Goal: Task Accomplishment & Management: Manage account settings

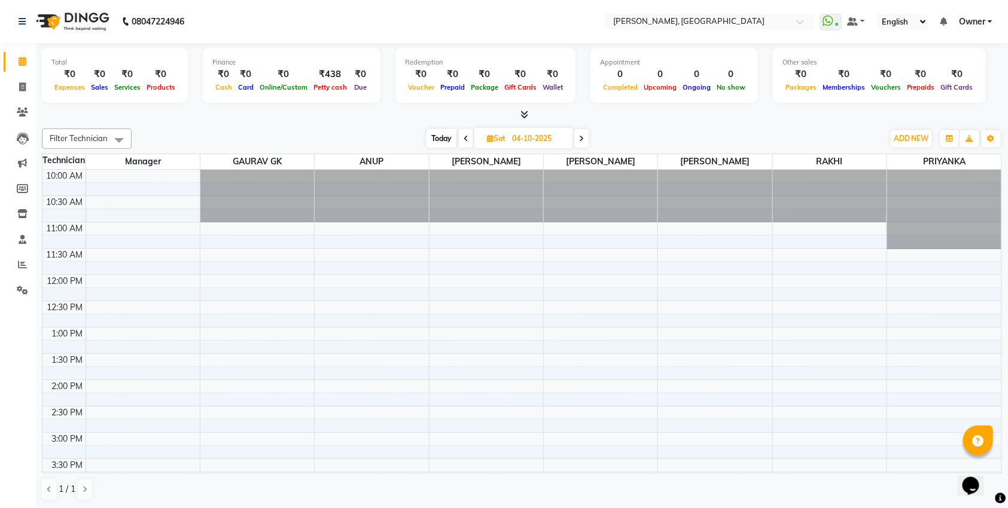
click at [522, 110] on icon at bounding box center [524, 114] width 8 height 9
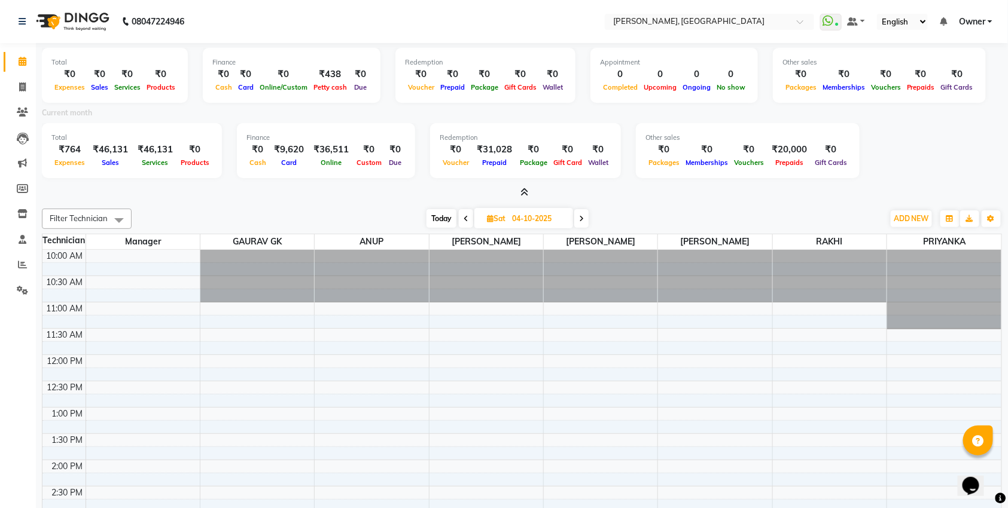
click at [522, 191] on icon at bounding box center [524, 192] width 8 height 9
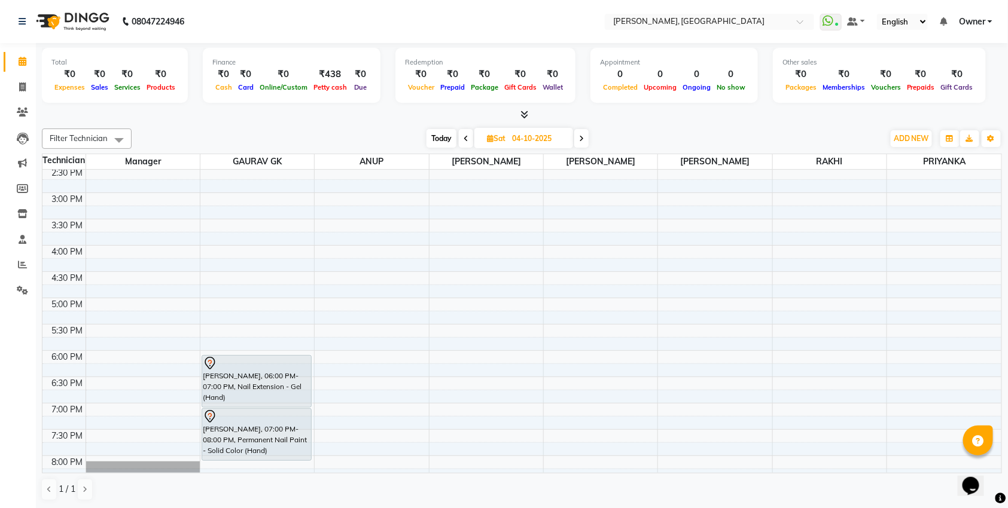
scroll to position [243, 0]
click at [455, 141] on span "Today" at bounding box center [442, 138] width 30 height 19
type input "03-10-2025"
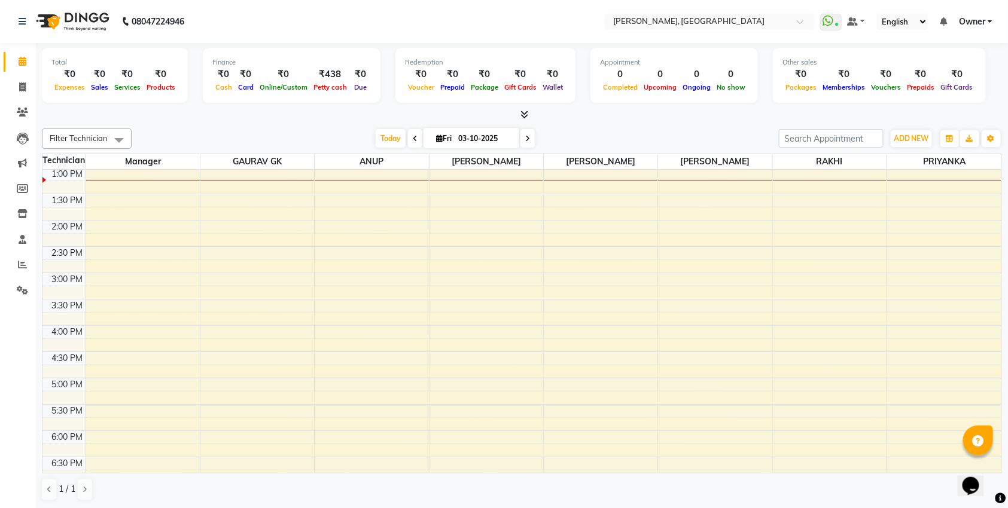
scroll to position [126, 0]
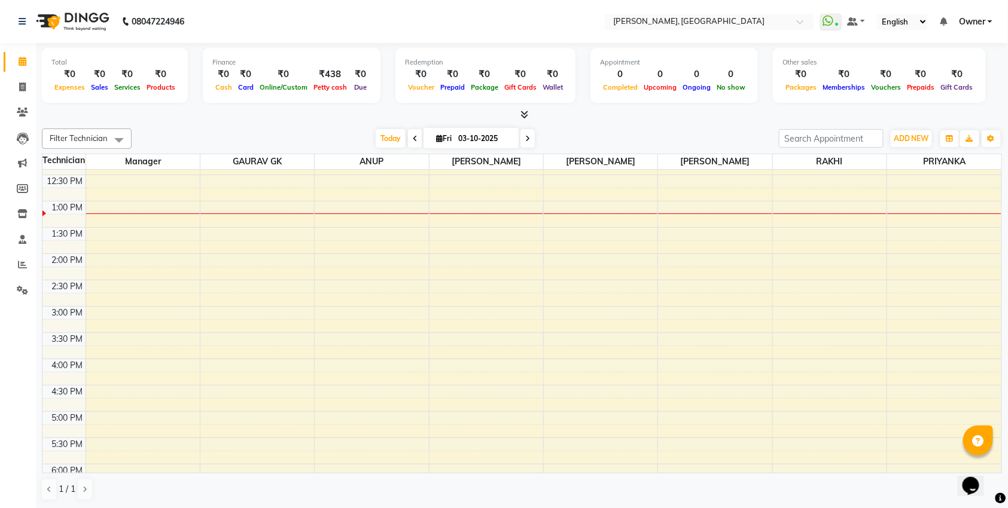
click at [219, 314] on div "10:00 AM 10:30 AM 11:00 AM 11:30 AM 12:00 PM 12:30 PM 1:00 PM 1:30 PM 2:00 PM 2…" at bounding box center [521, 359] width 959 height 631
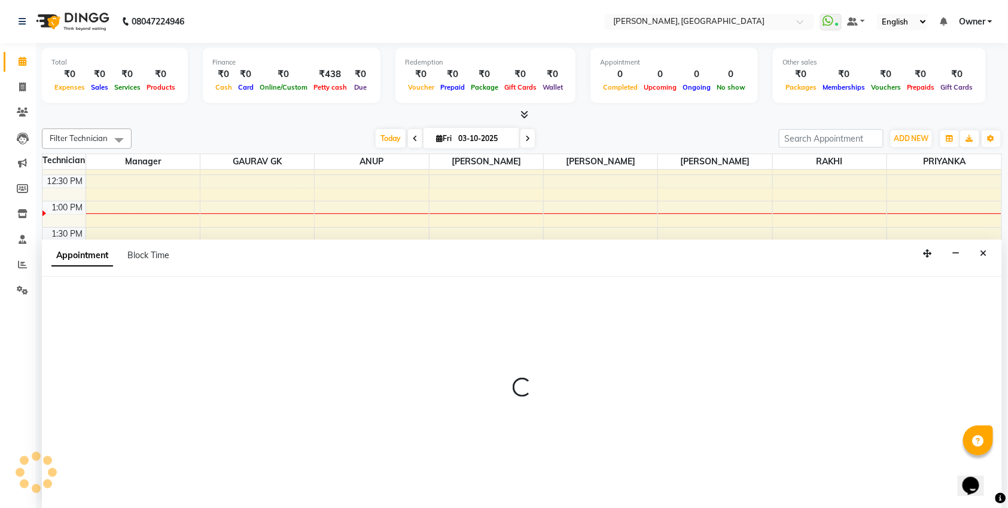
scroll to position [1, 0]
select select "86045"
select select "900"
select select "tentative"
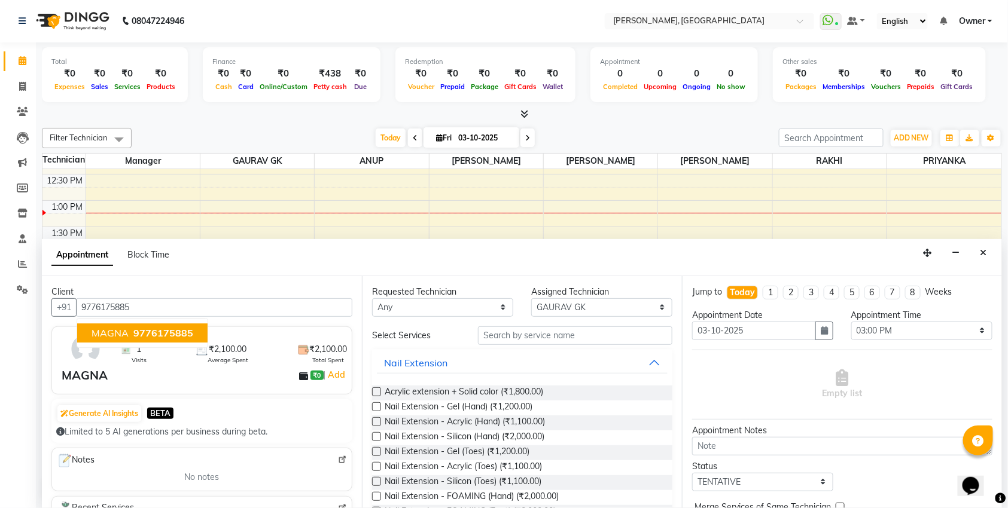
click at [165, 324] on button "MAGNA 9776175885" at bounding box center [142, 333] width 130 height 19
type input "9776175885"
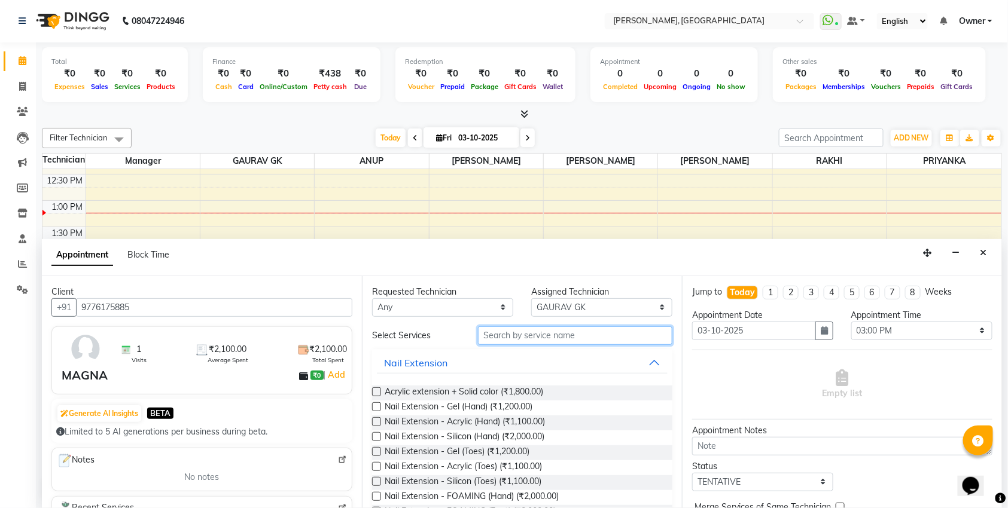
click at [525, 341] on input "text" at bounding box center [575, 336] width 194 height 19
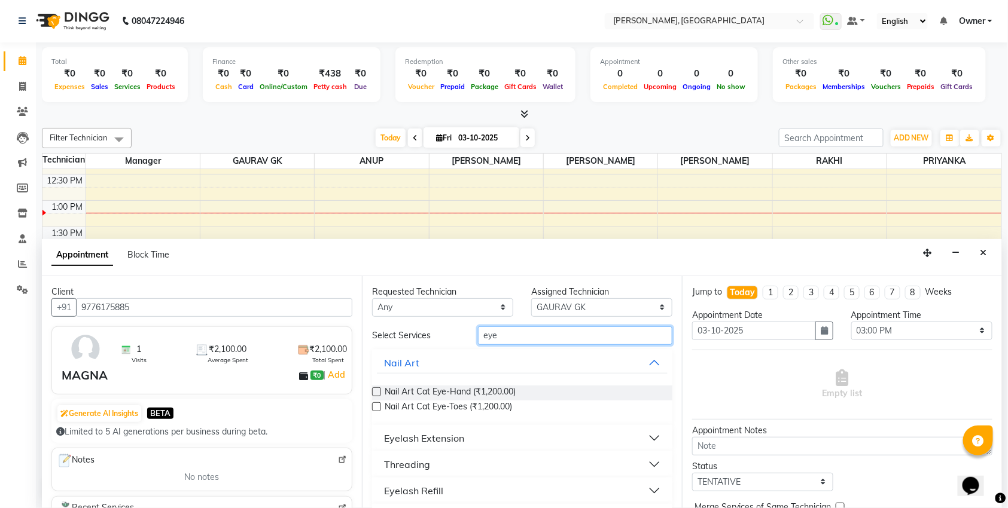
type input "eye"
click at [422, 432] on div "Eyelash Extension" at bounding box center [424, 438] width 80 height 14
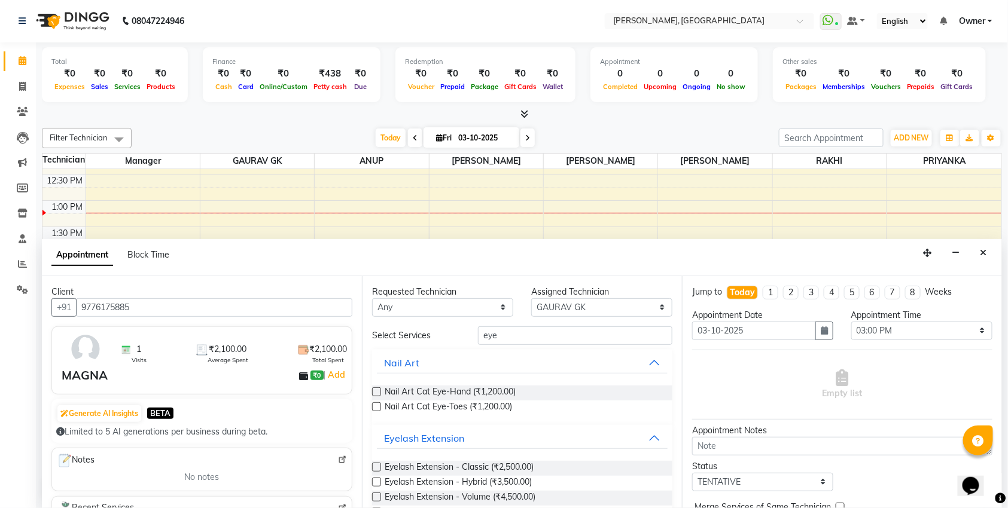
click at [379, 469] on label at bounding box center [376, 467] width 9 height 9
click at [379, 469] on input "checkbox" at bounding box center [376, 469] width 8 height 8
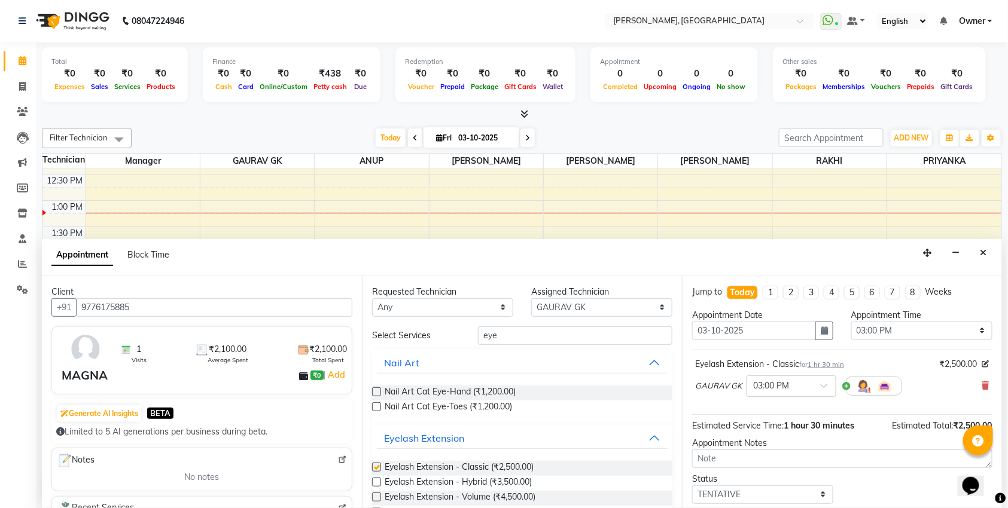
checkbox input "false"
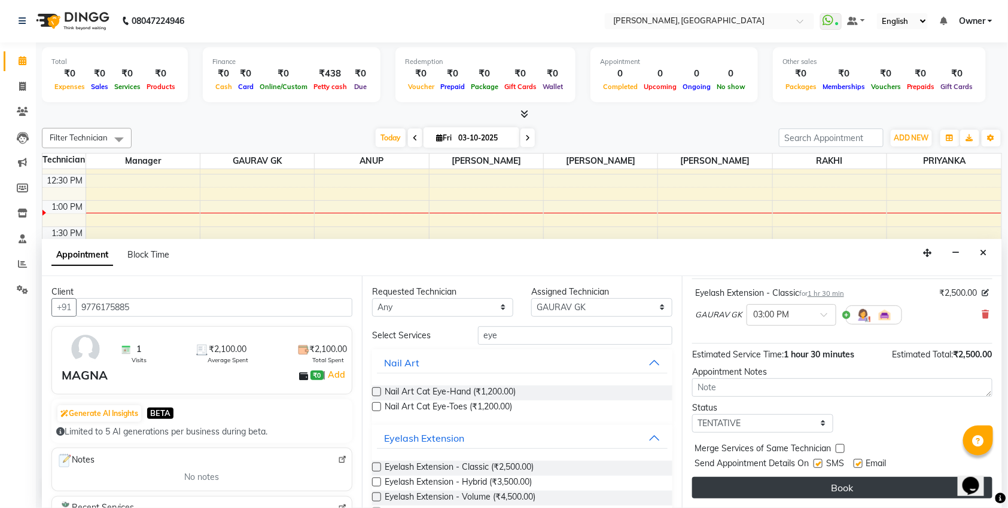
click at [777, 490] on button "Book" at bounding box center [842, 488] width 300 height 22
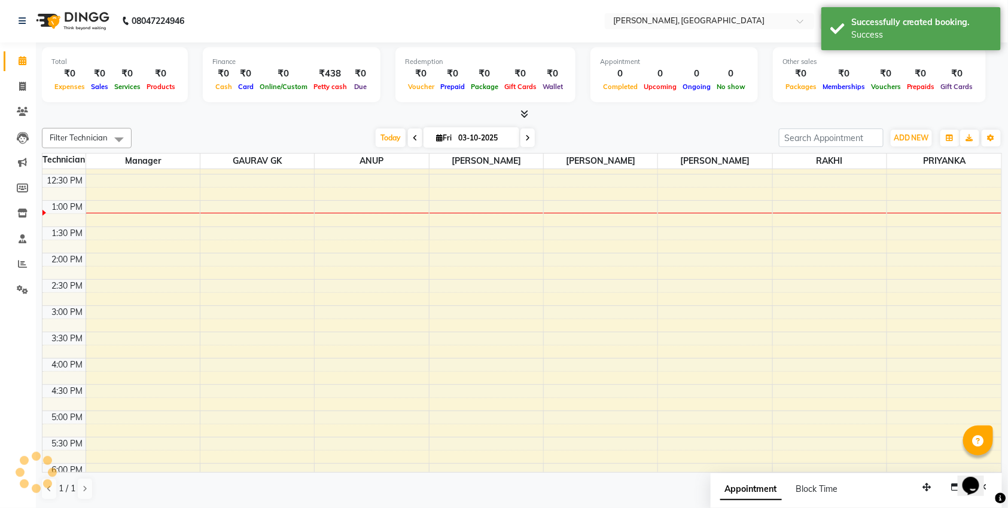
scroll to position [0, 0]
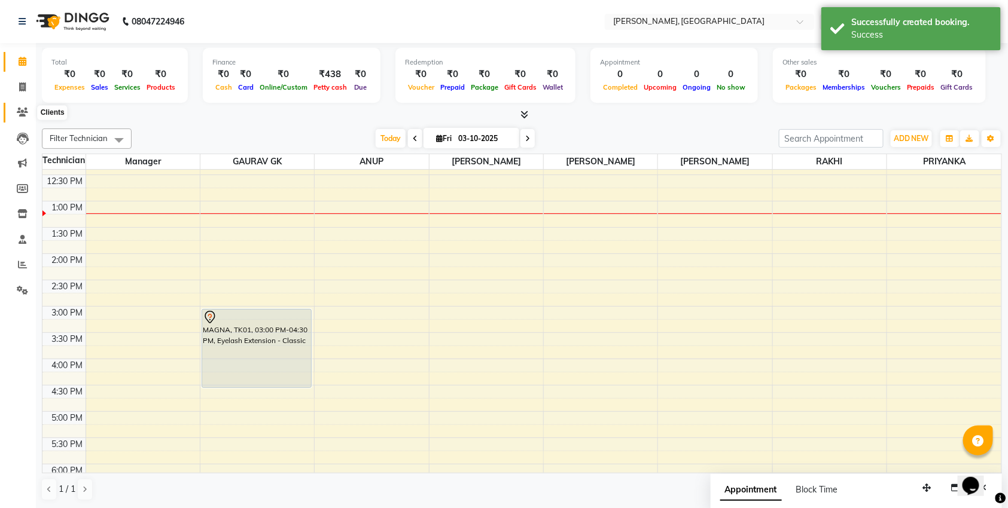
click at [23, 108] on icon at bounding box center [22, 112] width 11 height 9
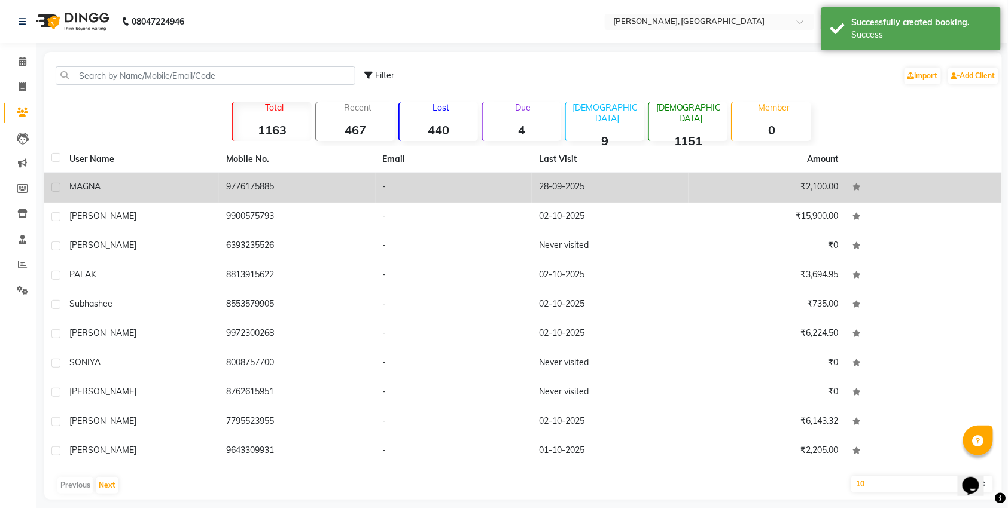
click at [261, 187] on td "9776175885" at bounding box center [297, 187] width 157 height 29
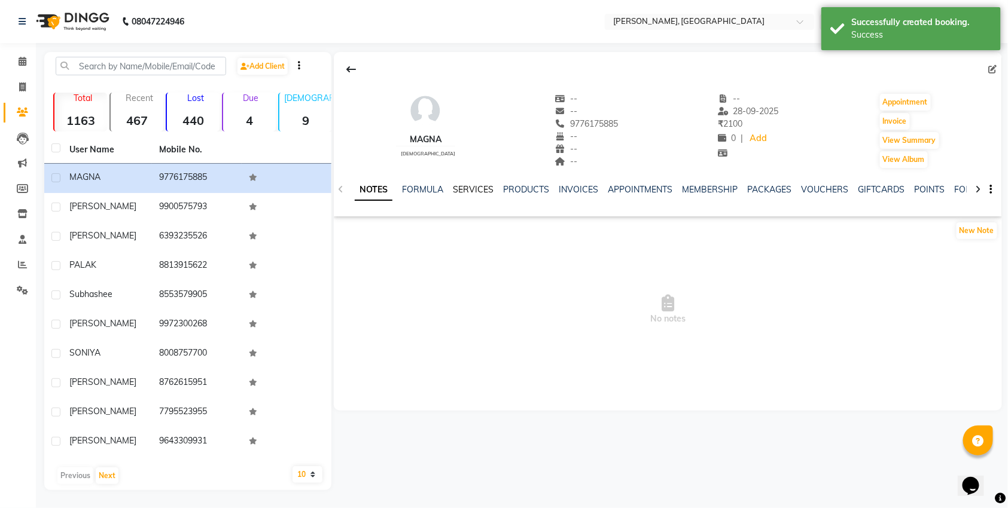
click at [473, 190] on link "SERVICES" at bounding box center [473, 189] width 41 height 11
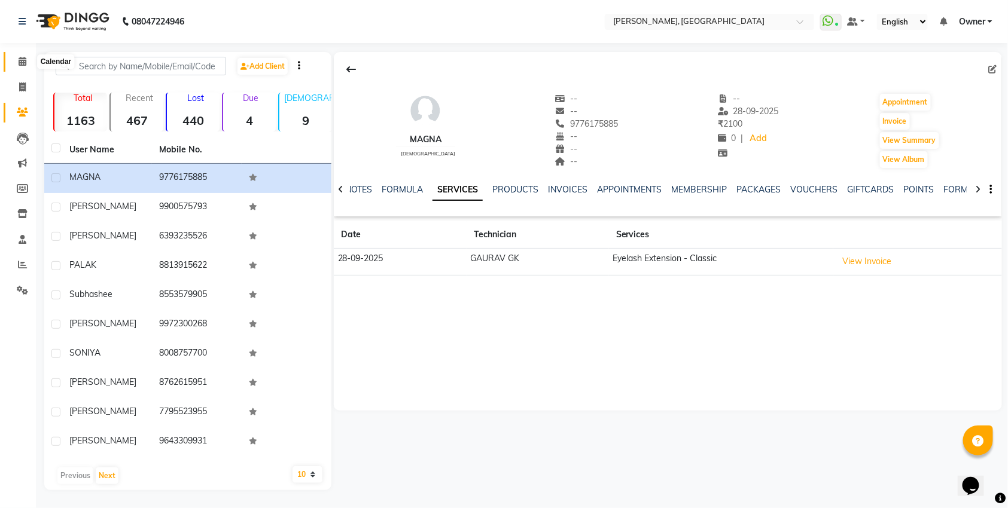
click at [21, 62] on icon at bounding box center [23, 61] width 8 height 9
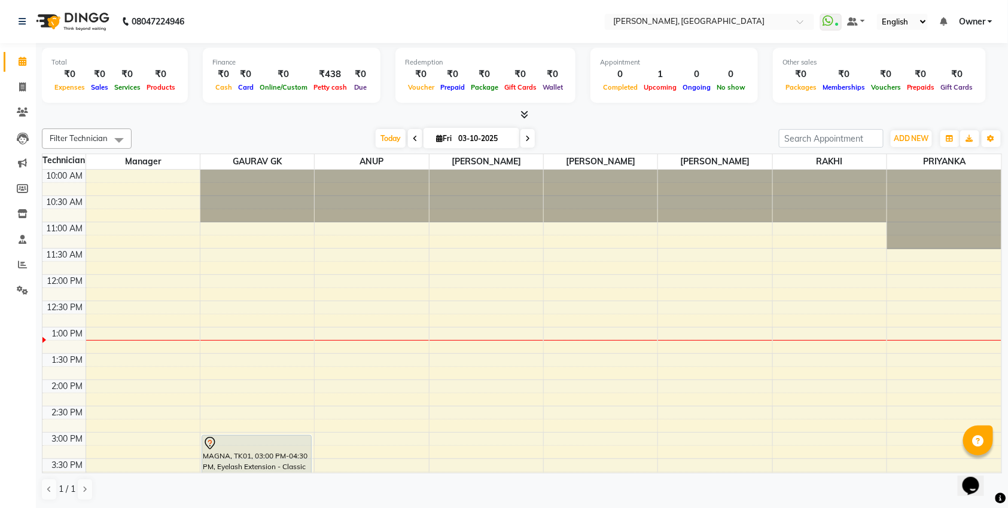
click at [528, 141] on span at bounding box center [527, 138] width 14 height 19
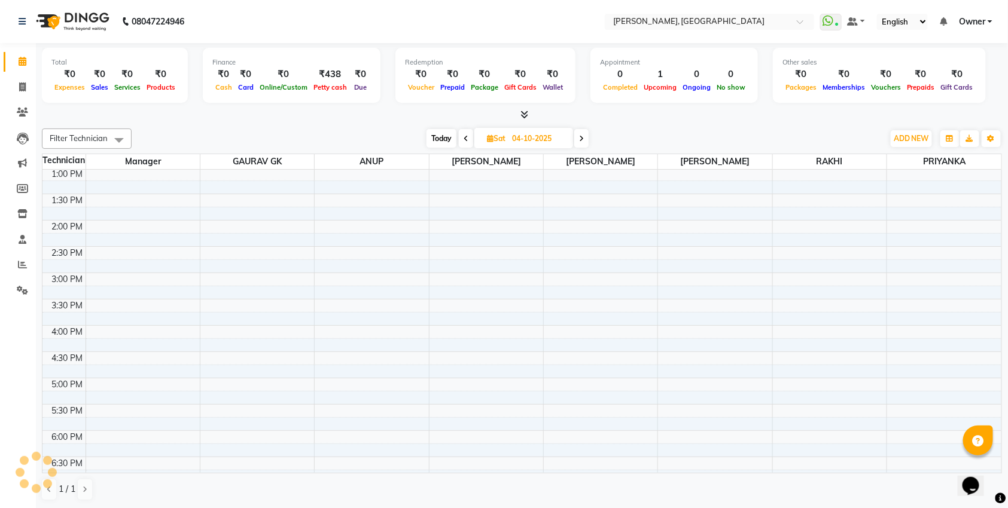
scroll to position [335, 0]
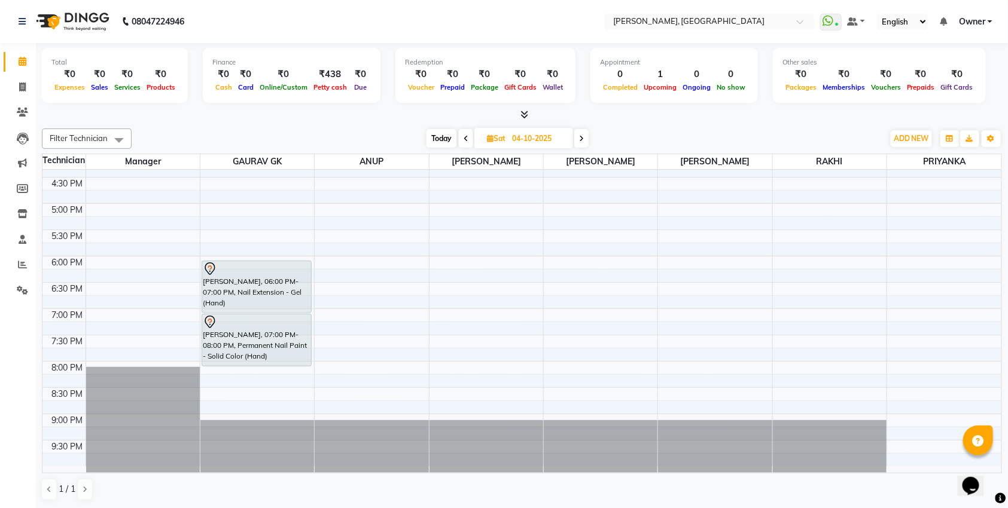
click at [441, 139] on span "Today" at bounding box center [442, 138] width 30 height 19
type input "03-10-2025"
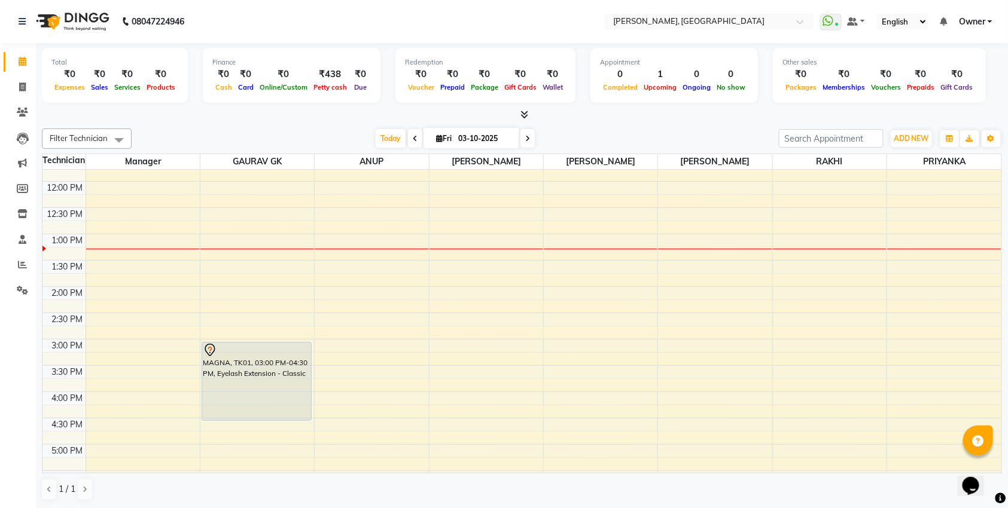
scroll to position [102, 0]
